Goal: Information Seeking & Learning: Learn about a topic

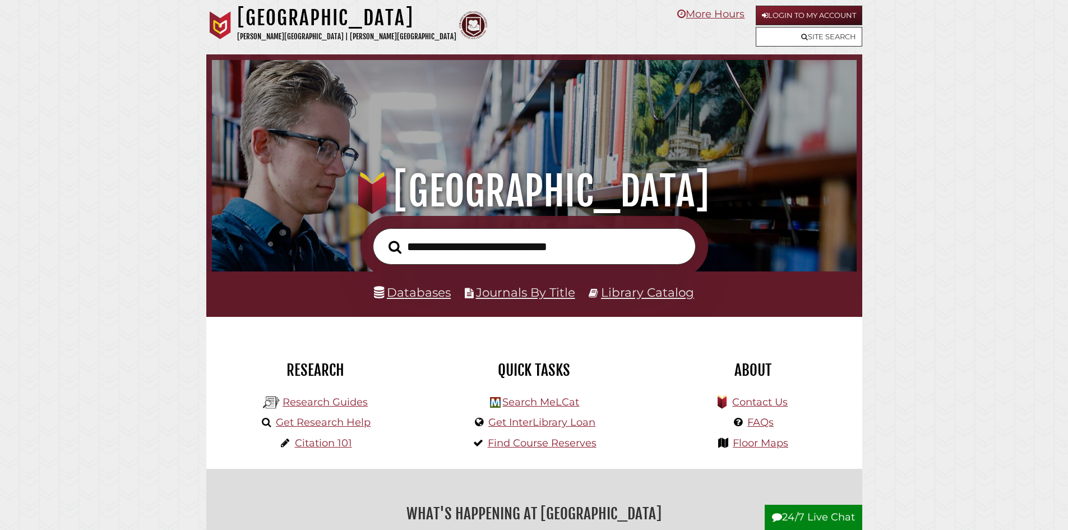
scroll to position [213, 639]
click at [428, 294] on link "Databases" at bounding box center [412, 292] width 77 height 15
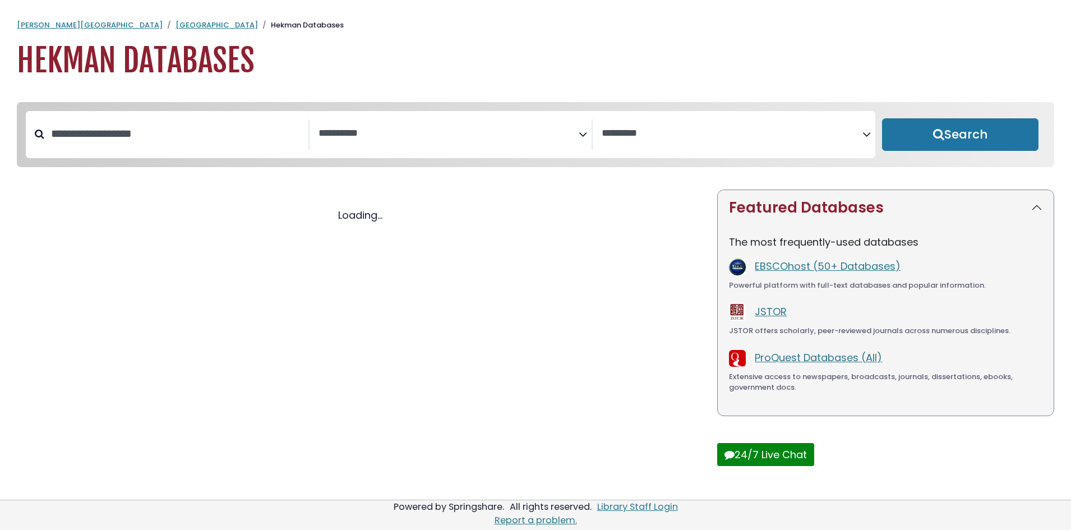
select select "Database Subject Filter"
select select "Database Vendors Filter"
select select "Database Subject Filter"
select select "Database Vendors Filter"
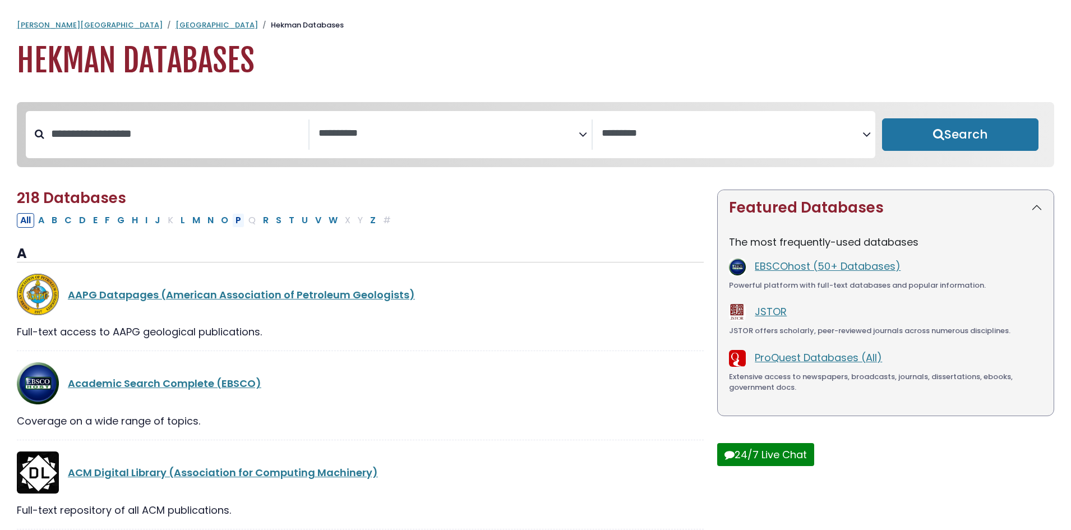
click at [238, 224] on button "P" at bounding box center [238, 220] width 12 height 15
select select "Database Subject Filter"
select select "Database Vendors Filter"
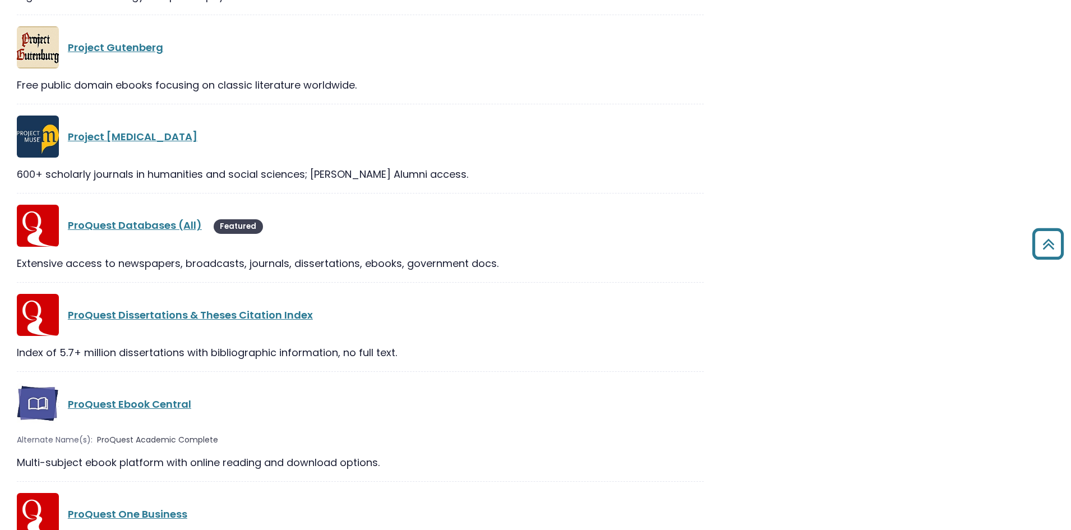
scroll to position [1178, 0]
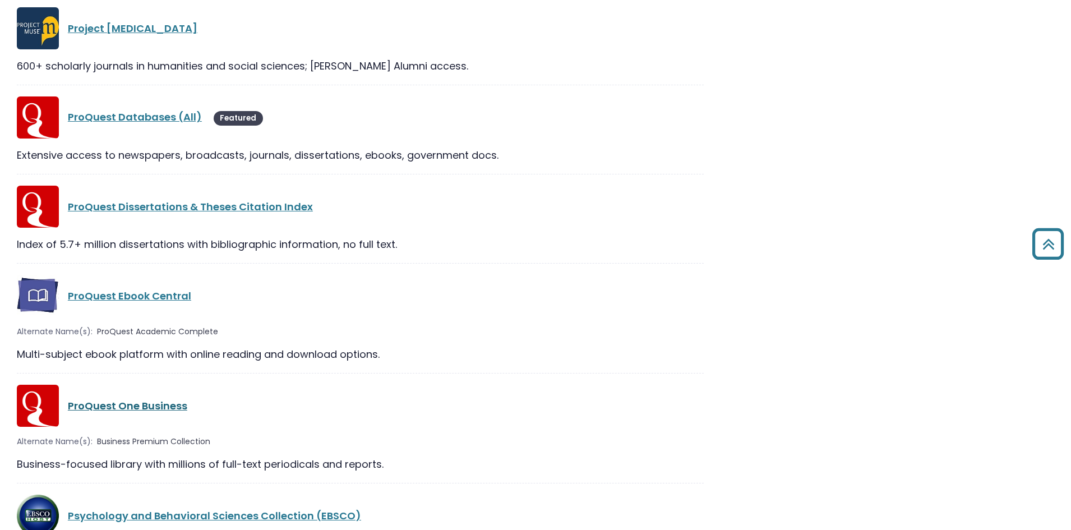
click at [142, 413] on link "ProQuest One Business" at bounding box center [127, 406] width 119 height 14
